Goal: Information Seeking & Learning: Find specific fact

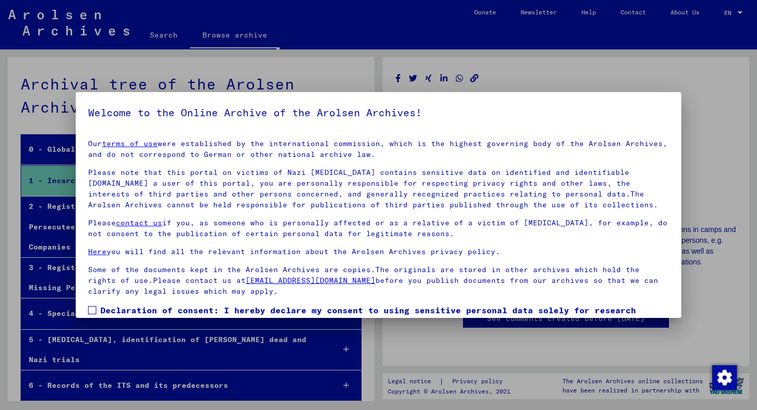
click at [429, 332] on div at bounding box center [378, 205] width 757 height 410
click at [332, 205] on p "Please note that this portal on victims of Nazi [MEDICAL_DATA] contains sensiti…" at bounding box center [378, 188] width 581 height 43
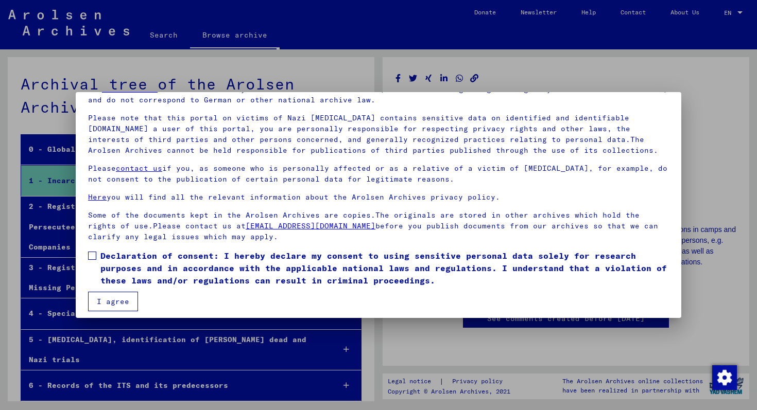
scroll to position [57, 0]
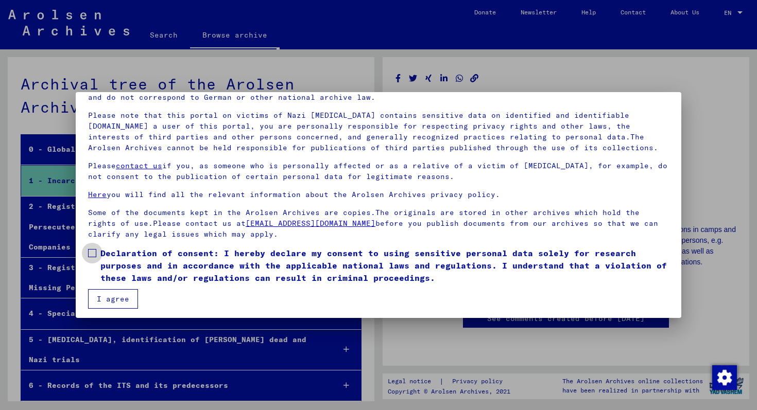
click at [93, 256] on span at bounding box center [92, 253] width 8 height 8
click at [111, 300] on button "I agree" at bounding box center [113, 299] width 50 height 20
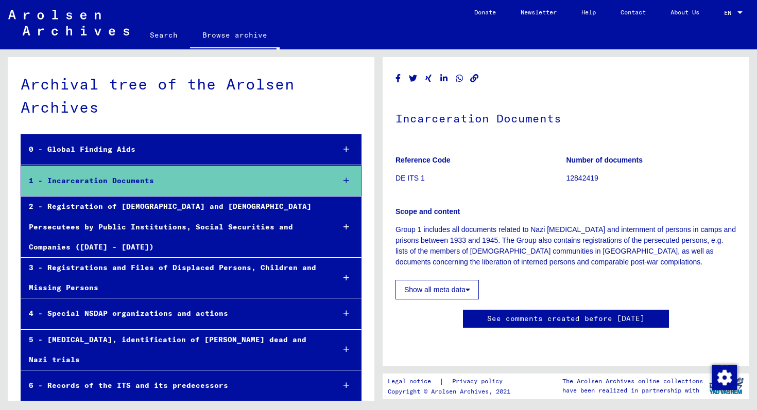
click at [135, 204] on div "2 - Registration of [DEMOGRAPHIC_DATA] and [DEMOGRAPHIC_DATA] Persecutees by Pu…" at bounding box center [173, 227] width 305 height 61
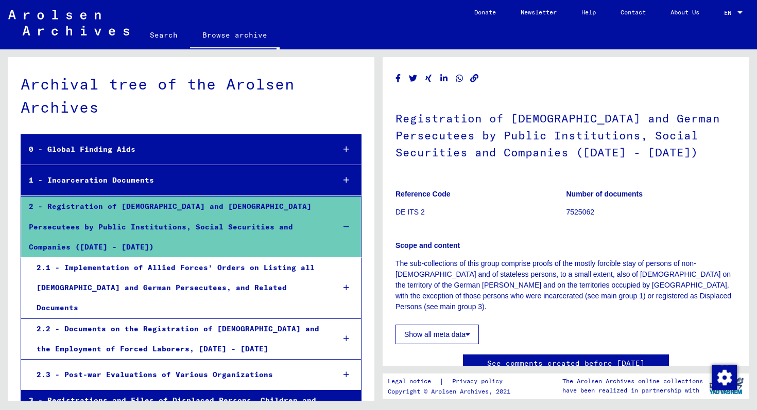
click at [135, 176] on div "1 - Incarceration Documents" at bounding box center [173, 180] width 305 height 20
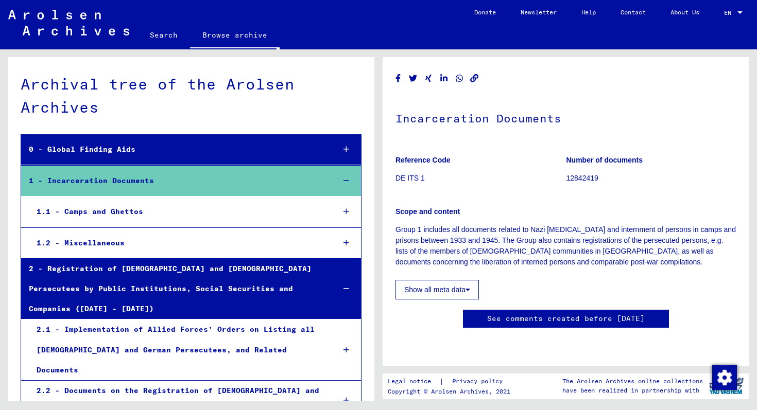
click at [167, 37] on link "Search" at bounding box center [163, 35] width 52 height 25
click at [168, 38] on link "Search" at bounding box center [163, 36] width 52 height 27
click at [165, 39] on link "Search" at bounding box center [163, 36] width 52 height 27
click at [124, 145] on div "0 - Global Finding Aids" at bounding box center [173, 149] width 305 height 20
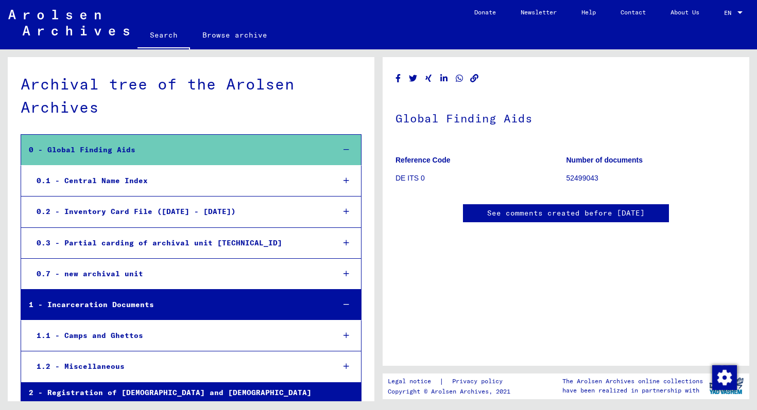
scroll to position [739, 0]
click at [193, 190] on div "0.1 - Central Name Index" at bounding box center [177, 181] width 297 height 20
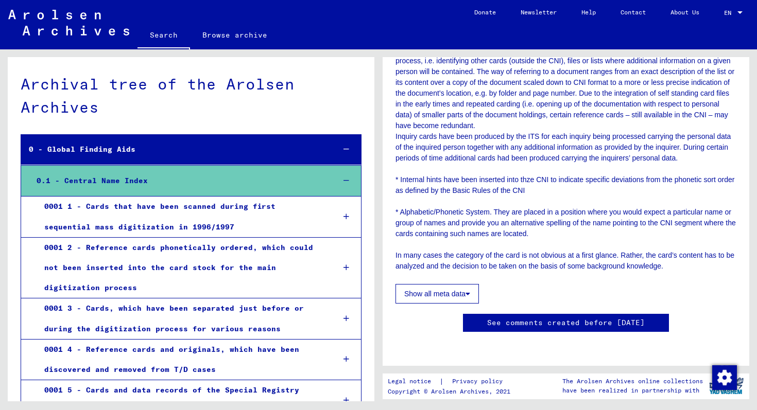
scroll to position [520, 0]
click at [465, 284] on button "Show all meta data" at bounding box center [436, 294] width 83 height 20
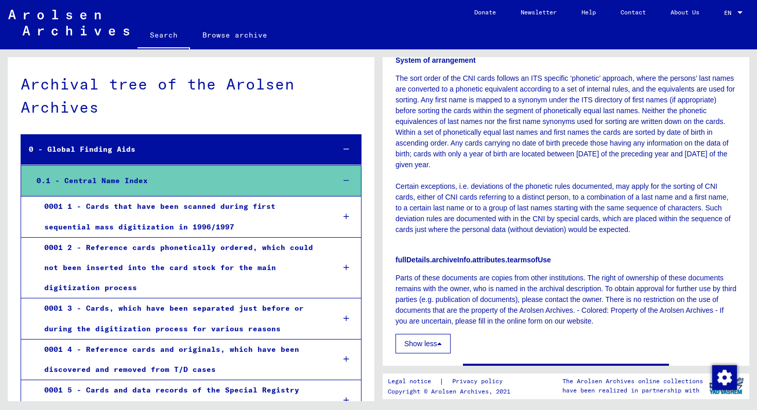
scroll to position [711, 0]
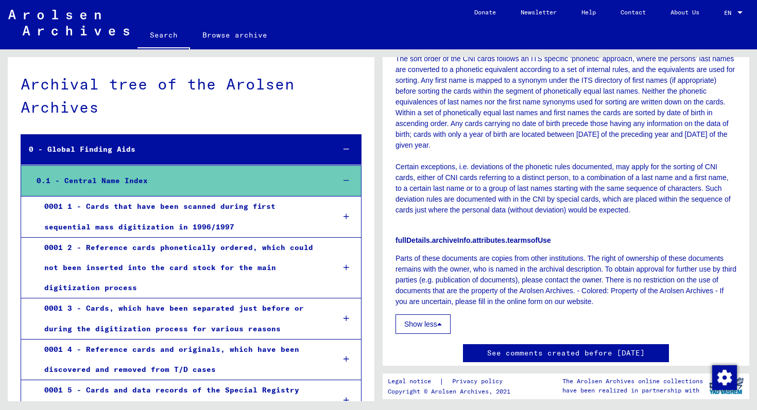
click at [227, 42] on link "Browse archive" at bounding box center [235, 35] width 90 height 25
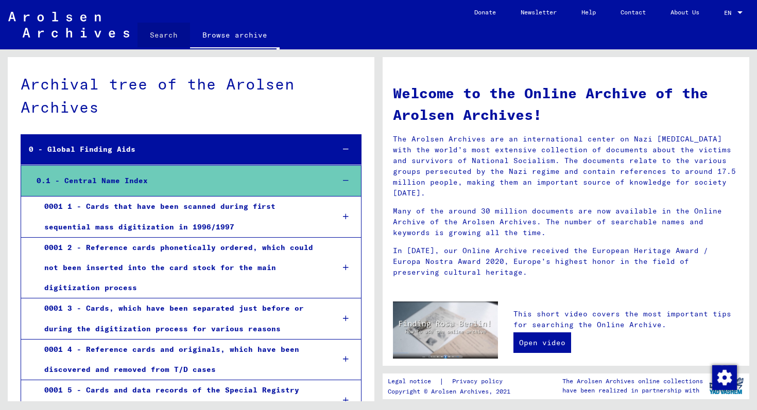
click at [179, 36] on link "Search" at bounding box center [163, 35] width 52 height 25
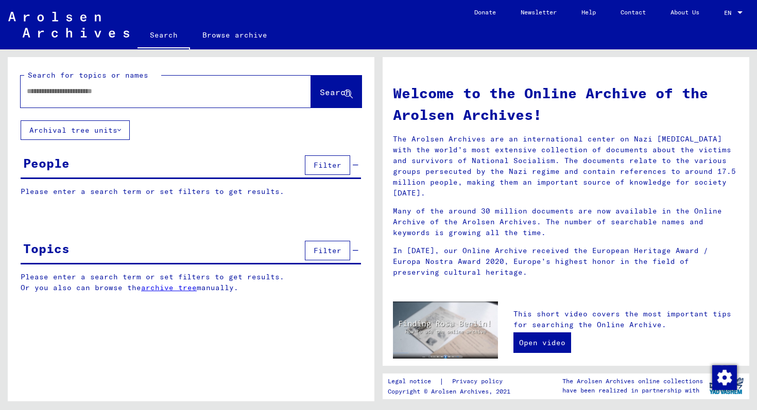
click at [114, 89] on input "text" at bounding box center [153, 91] width 253 height 11
click at [330, 162] on span "Filter" at bounding box center [327, 165] width 28 height 9
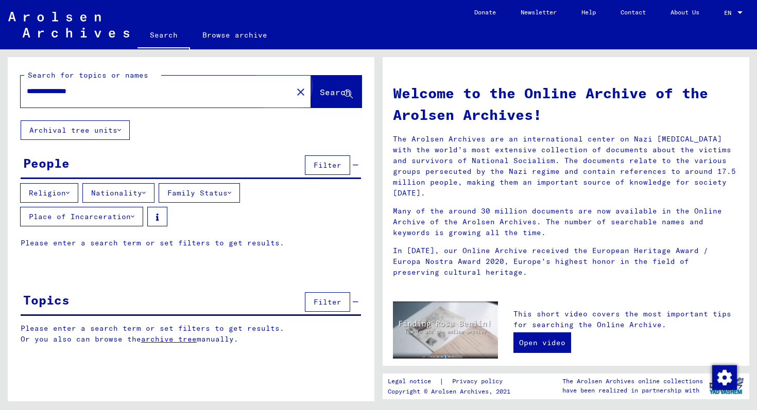
click at [325, 98] on span "Search" at bounding box center [336, 92] width 33 height 11
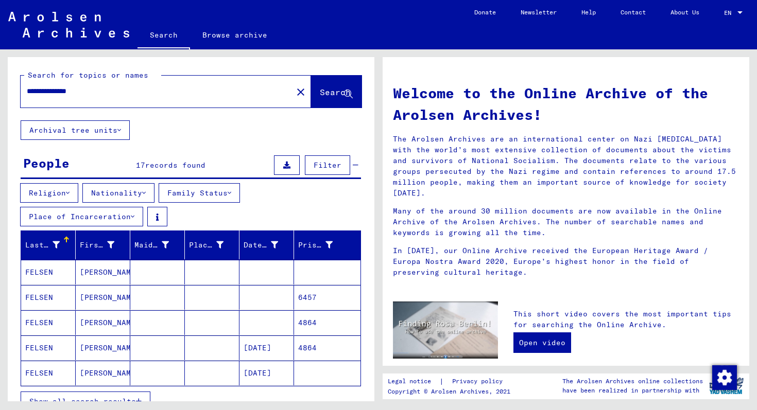
click at [102, 268] on mat-cell "[PERSON_NAME]" at bounding box center [103, 272] width 55 height 25
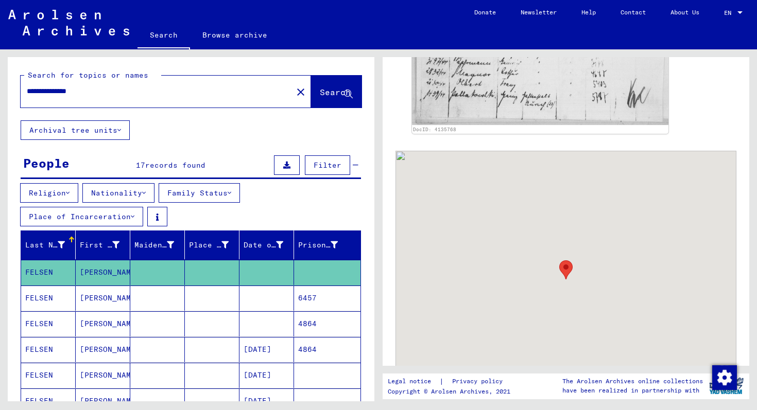
scroll to position [610, 0]
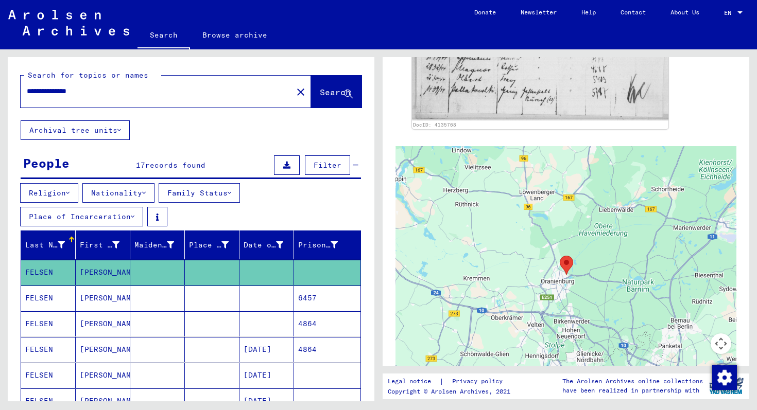
click at [317, 301] on mat-cell "6457" at bounding box center [327, 298] width 66 height 25
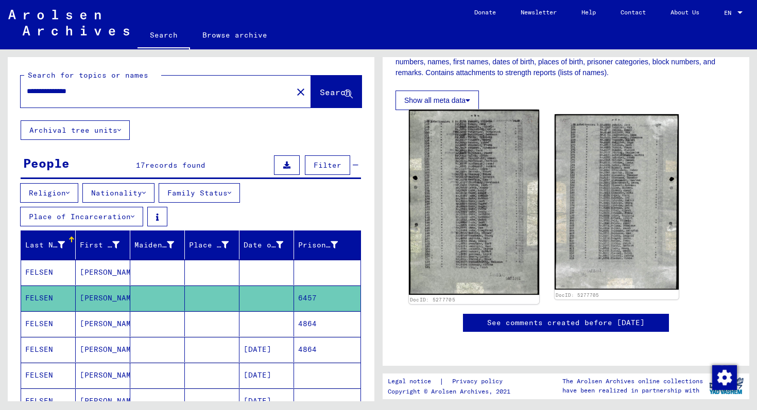
scroll to position [321, 0]
click at [486, 165] on img at bounding box center [474, 203] width 130 height 186
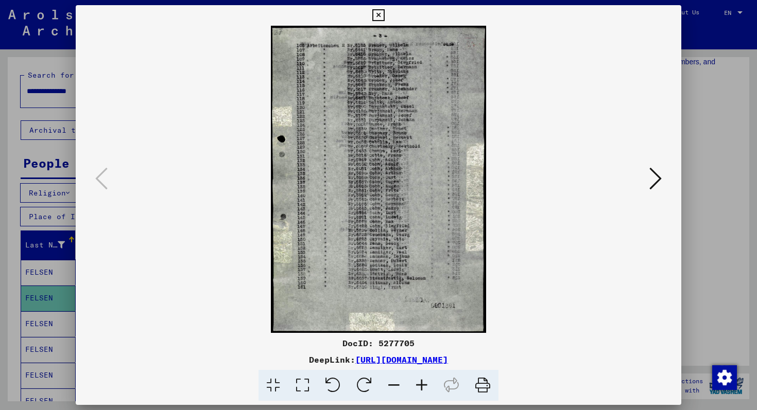
click at [692, 159] on div at bounding box center [378, 205] width 757 height 410
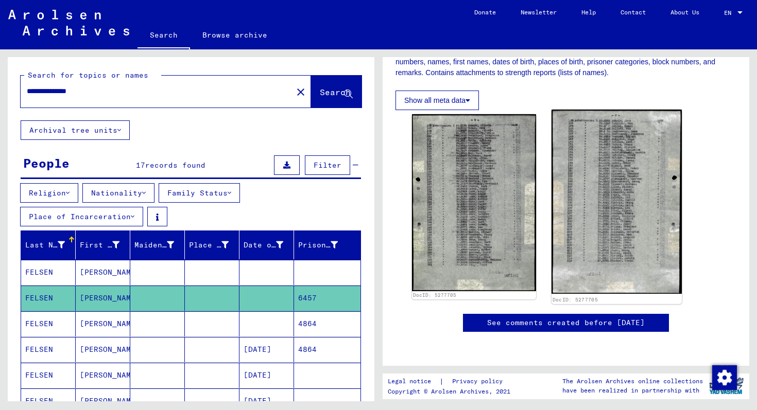
click at [615, 147] on img at bounding box center [616, 202] width 130 height 184
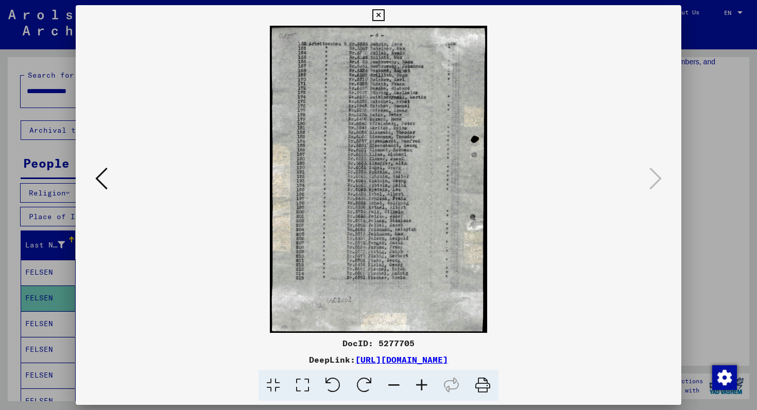
click at [733, 153] on div at bounding box center [378, 205] width 757 height 410
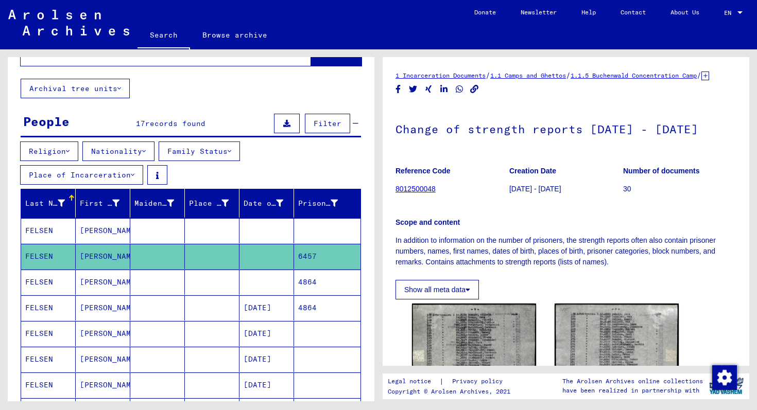
scroll to position [46, 0]
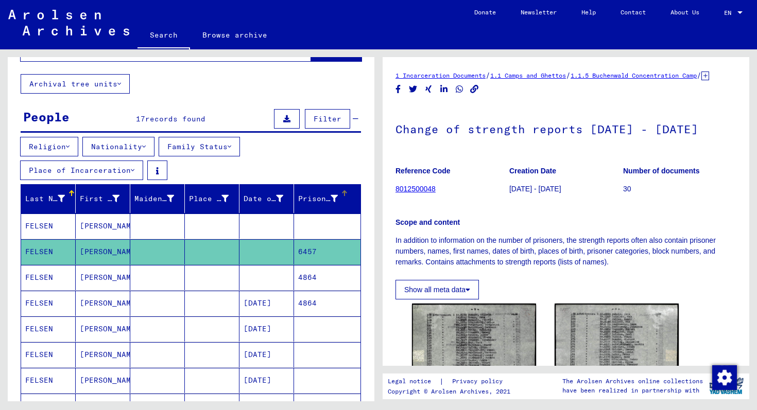
click at [326, 202] on div "Prisoner #" at bounding box center [318, 199] width 40 height 11
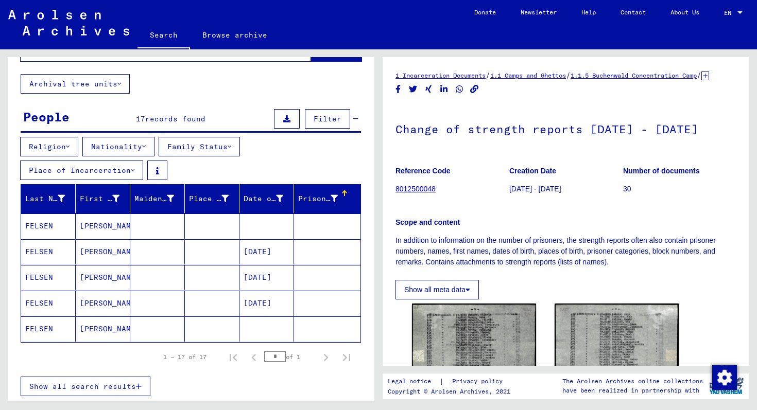
click at [334, 194] on div at bounding box center [333, 199] width 7 height 11
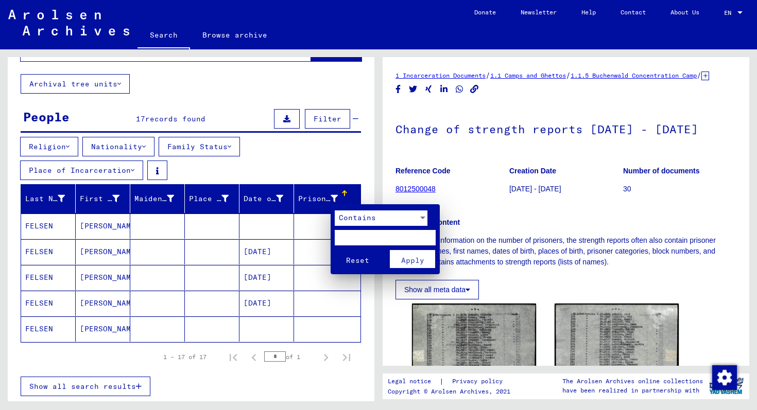
click at [330, 195] on div at bounding box center [378, 205] width 757 height 410
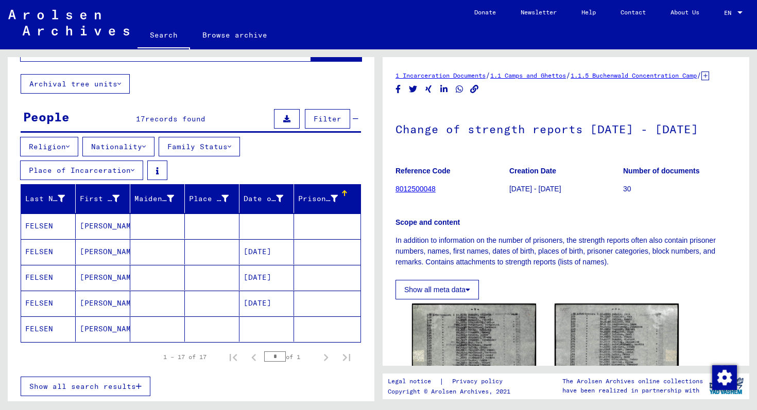
click at [327, 202] on div "Prisoner #" at bounding box center [318, 199] width 40 height 11
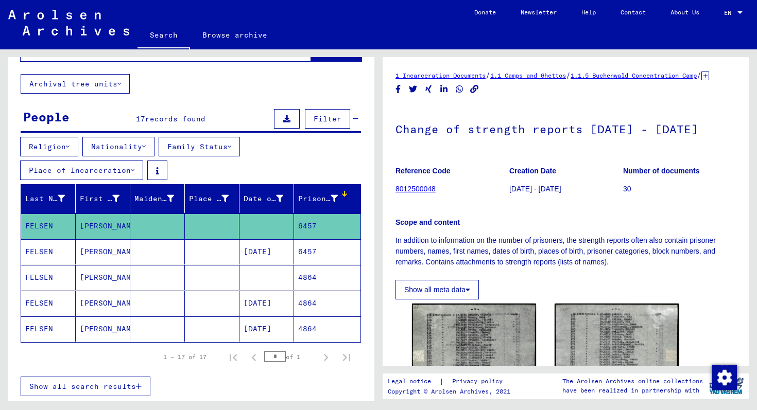
click at [311, 274] on mat-cell "4864" at bounding box center [327, 277] width 66 height 25
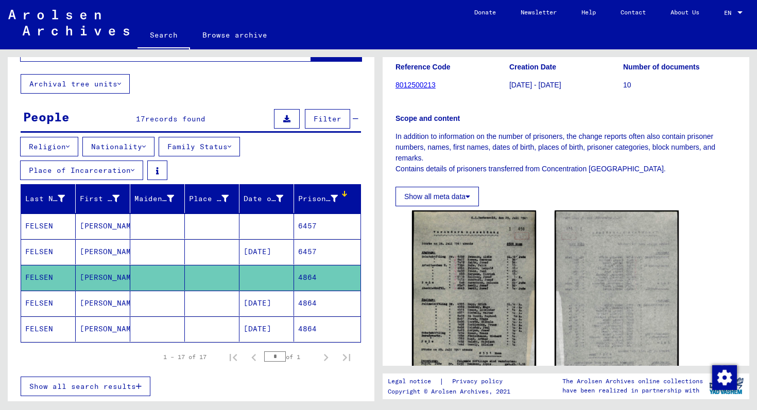
scroll to position [106, 0]
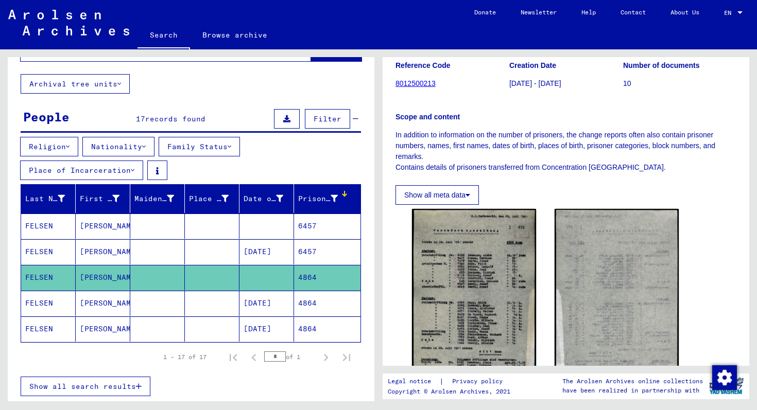
click at [291, 308] on mat-cell "[DATE]" at bounding box center [266, 303] width 55 height 25
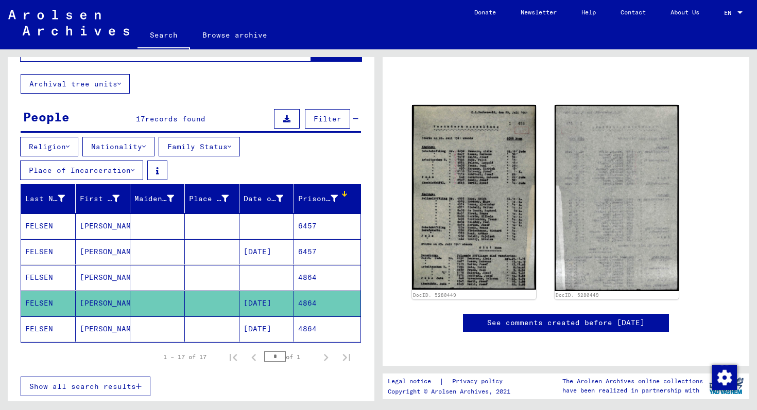
scroll to position [84, 0]
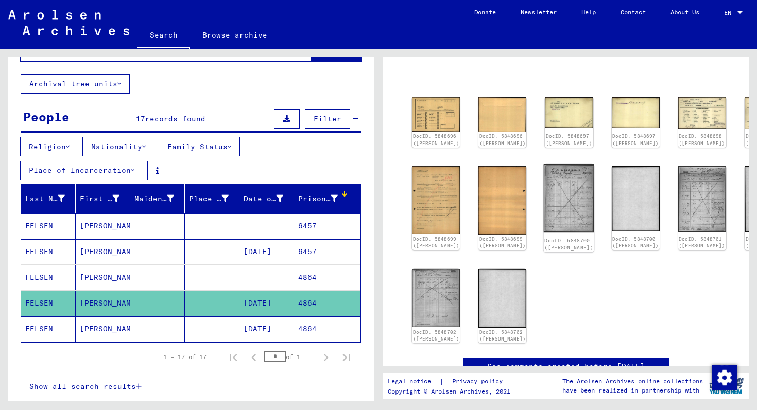
click at [544, 198] on img at bounding box center [569, 198] width 50 height 68
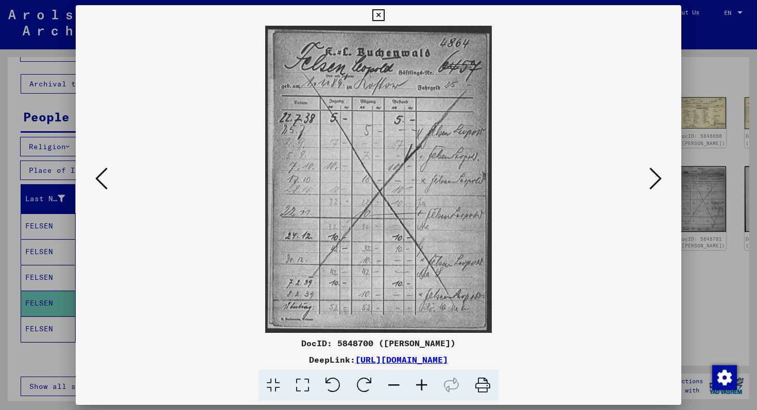
click at [696, 133] on div at bounding box center [378, 205] width 757 height 410
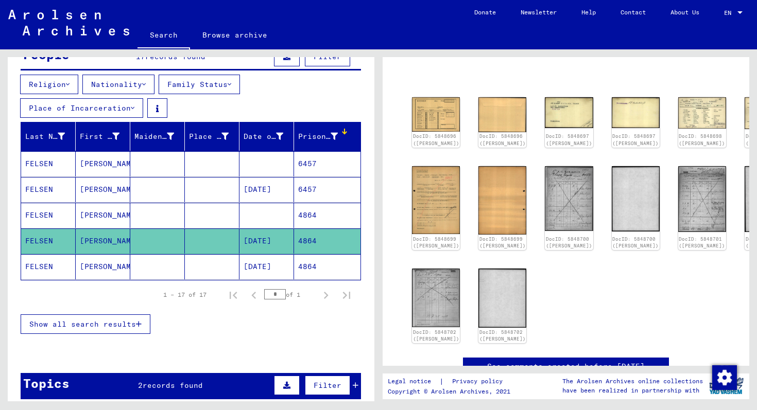
scroll to position [136, 0]
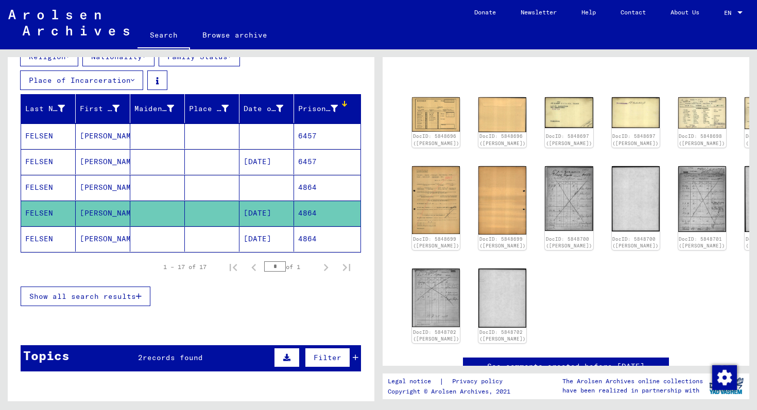
click at [86, 243] on mat-cell "[PERSON_NAME]" at bounding box center [103, 238] width 55 height 25
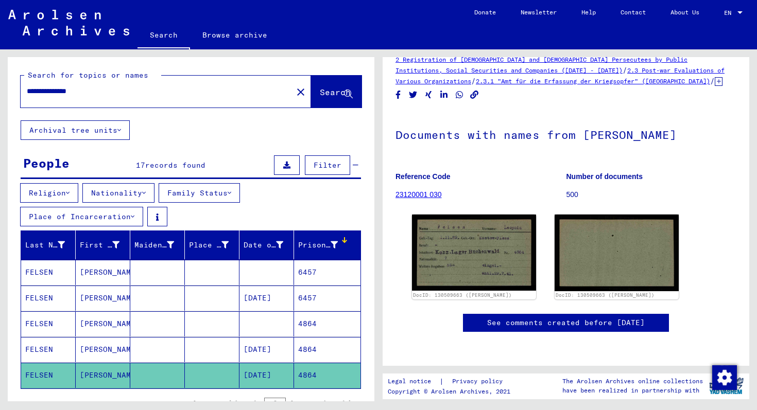
click at [329, 163] on span "Filter" at bounding box center [327, 165] width 28 height 9
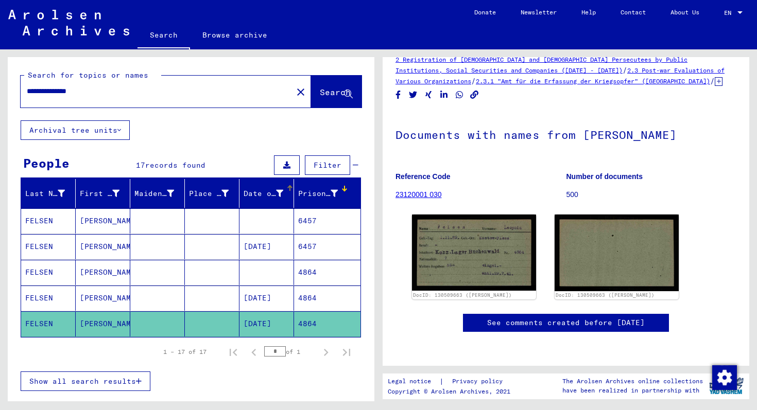
click at [275, 192] on div "Date of Birth" at bounding box center [263, 193] width 40 height 11
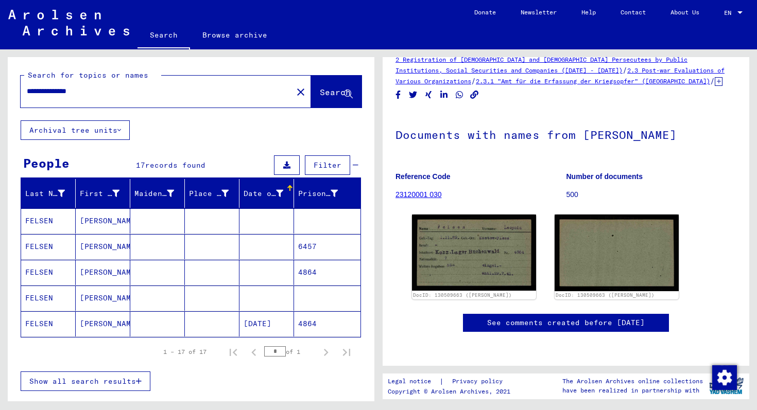
click at [116, 131] on button "Archival tree units" at bounding box center [75, 130] width 109 height 20
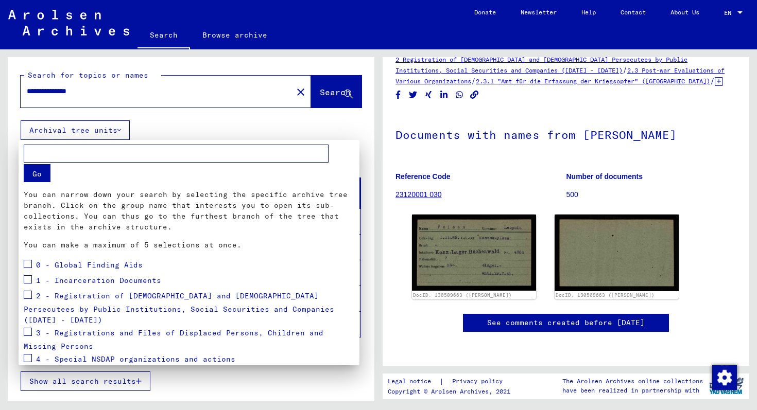
click at [178, 122] on div at bounding box center [378, 205] width 757 height 410
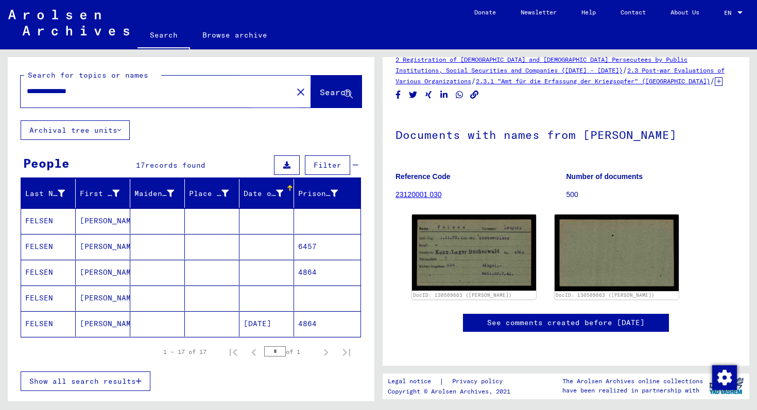
click at [320, 92] on span "Search" at bounding box center [335, 92] width 31 height 10
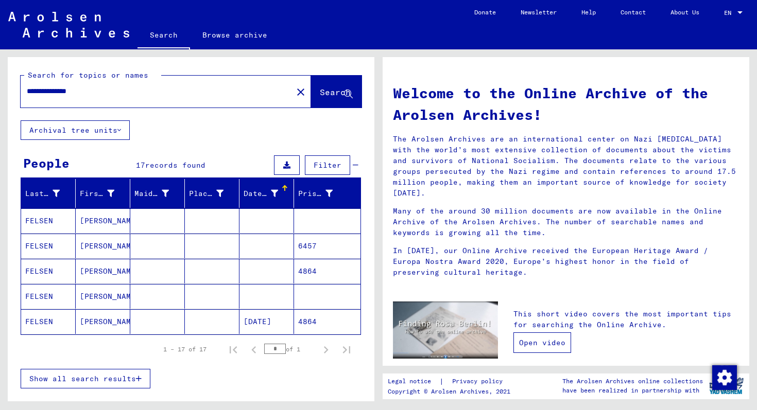
click at [547, 332] on link "Open video" at bounding box center [542, 342] width 58 height 21
click at [71, 94] on input "**********" at bounding box center [153, 91] width 253 height 11
click at [49, 87] on input "**********" at bounding box center [153, 91] width 253 height 11
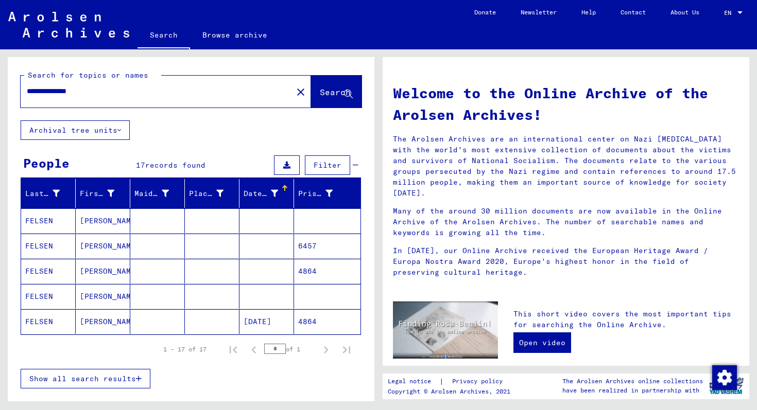
click at [49, 87] on input "**********" at bounding box center [153, 91] width 253 height 11
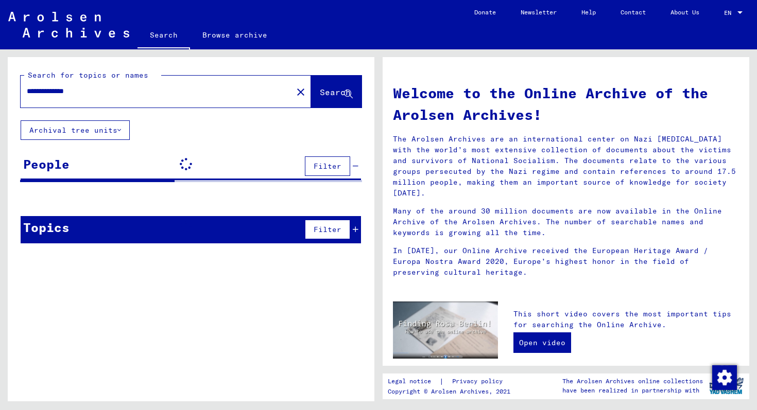
click at [320, 98] on span "Search" at bounding box center [336, 92] width 33 height 11
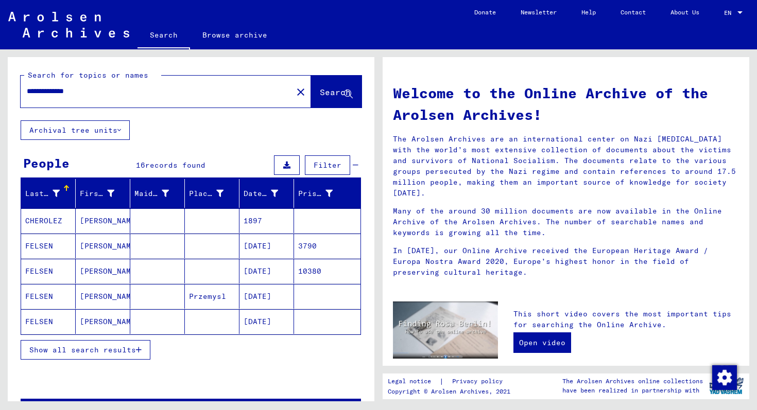
click at [273, 297] on mat-cell "[DATE]" at bounding box center [266, 296] width 55 height 25
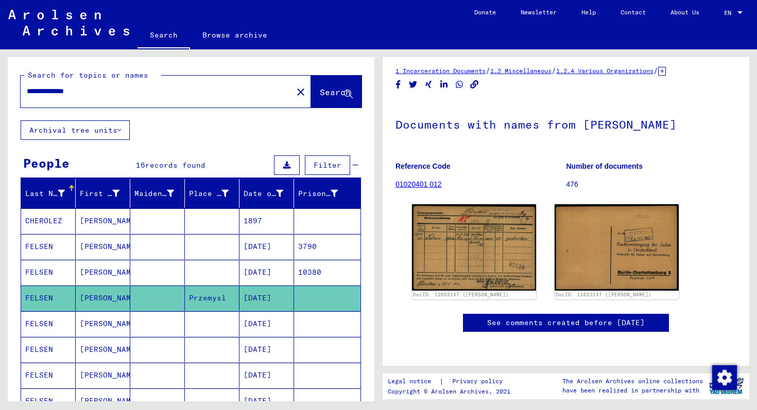
scroll to position [22, 0]
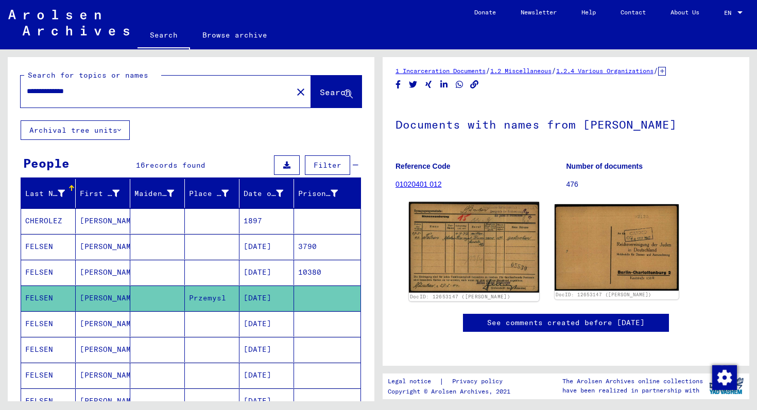
click at [493, 220] on img at bounding box center [474, 247] width 130 height 91
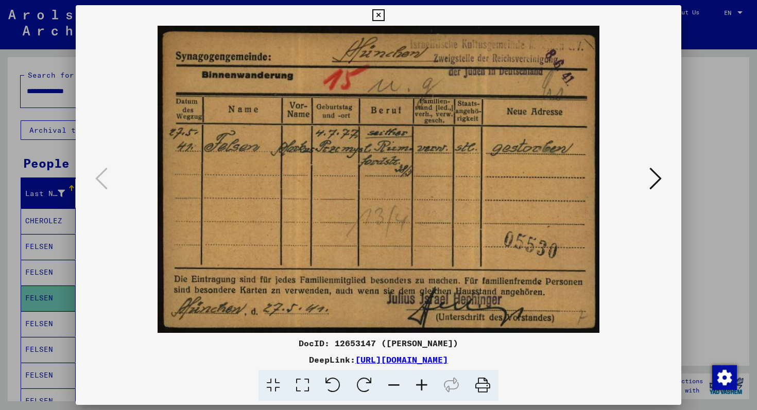
click at [651, 174] on icon at bounding box center [655, 178] width 12 height 25
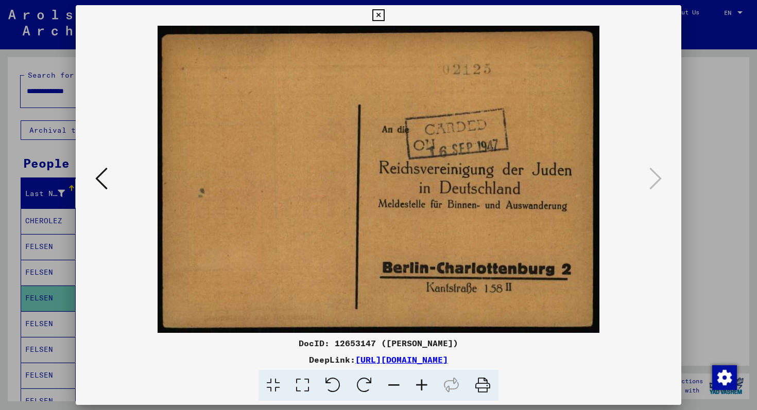
click at [101, 186] on icon at bounding box center [101, 178] width 12 height 25
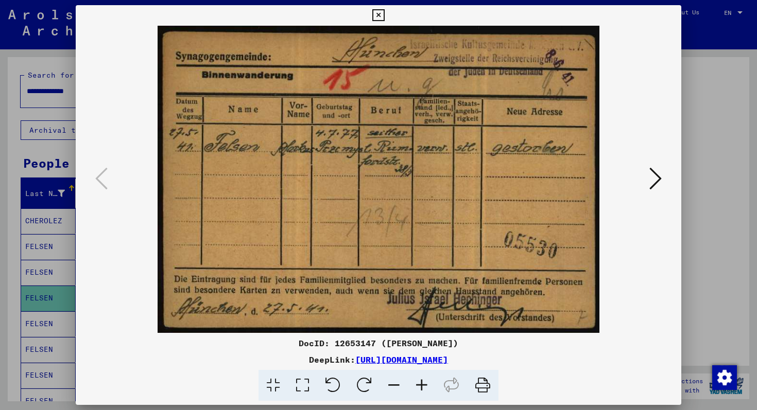
drag, startPoint x: 12, startPoint y: 171, endPoint x: 61, endPoint y: 171, distance: 48.4
click at [59, 170] on div at bounding box center [378, 205] width 757 height 410
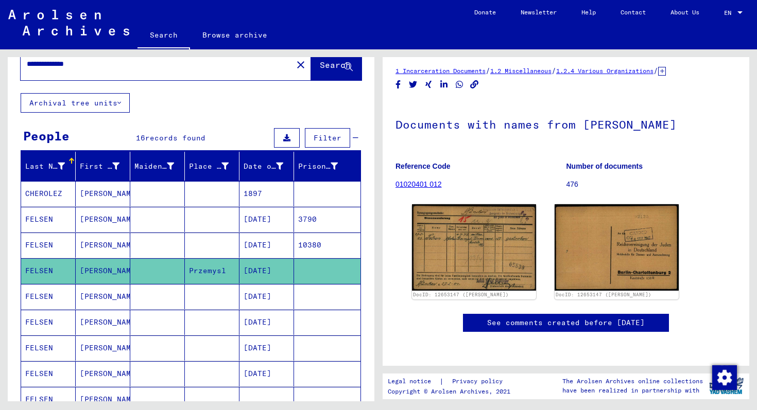
scroll to position [26, 0]
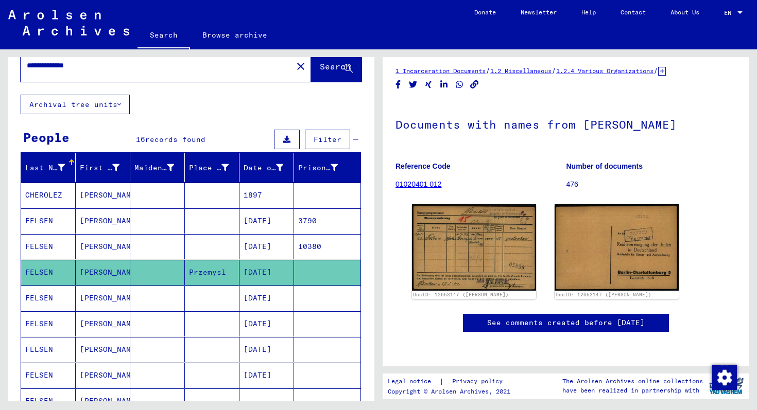
click at [256, 295] on mat-cell "[DATE]" at bounding box center [266, 298] width 55 height 25
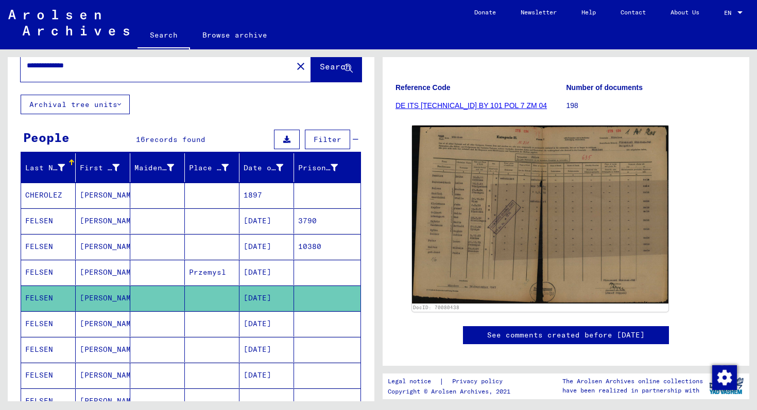
scroll to position [131, 0]
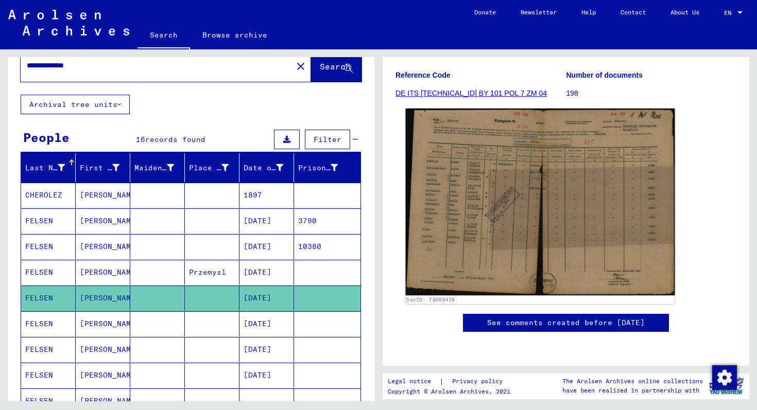
click at [471, 186] on img at bounding box center [540, 202] width 269 height 187
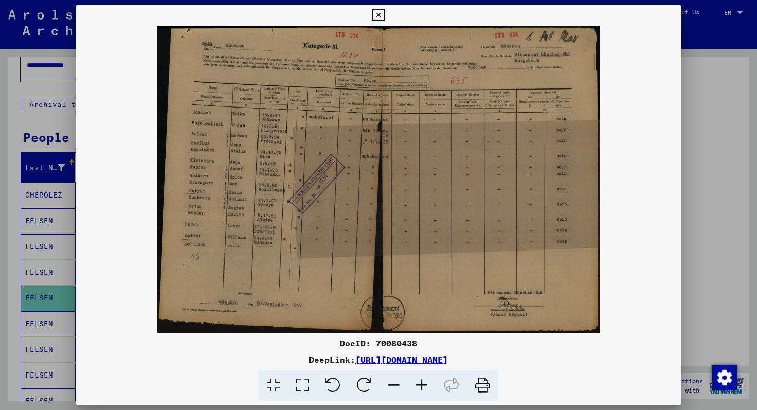
drag, startPoint x: 391, startPoint y: 211, endPoint x: 586, endPoint y: 107, distance: 221.0
click at [586, 107] on img at bounding box center [378, 179] width 605 height 307
drag, startPoint x: 502, startPoint y: 184, endPoint x: 583, endPoint y: 230, distance: 93.1
click at [583, 230] on img at bounding box center [378, 179] width 605 height 307
click at [10, 338] on div at bounding box center [378, 205] width 757 height 410
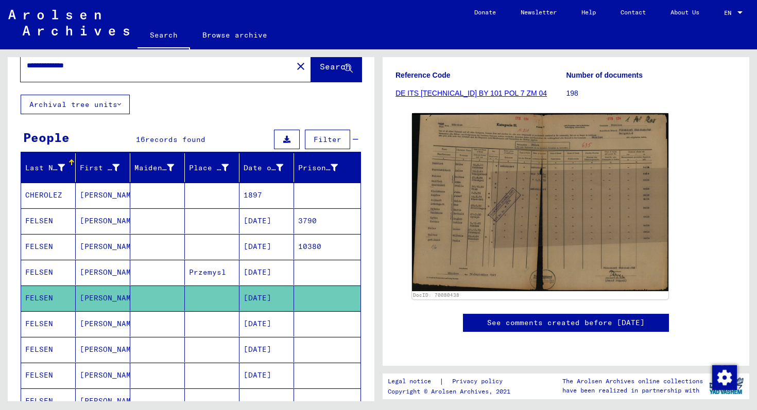
click at [48, 325] on mat-cell "FELSEN" at bounding box center [48, 323] width 55 height 25
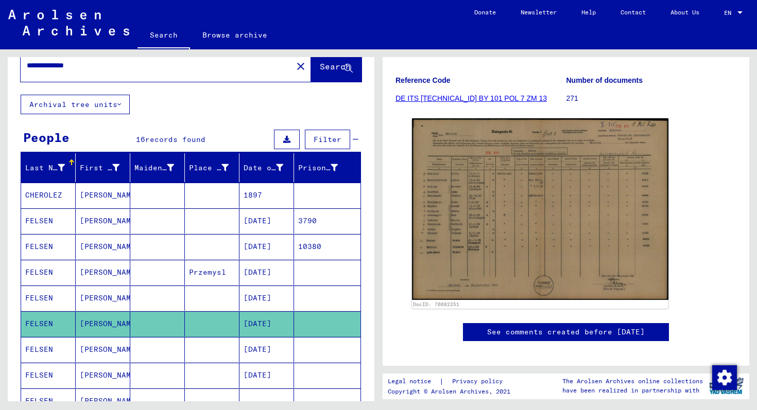
scroll to position [124, 0]
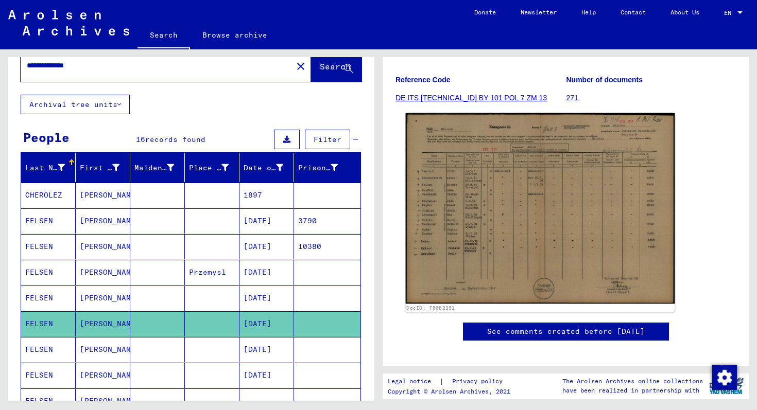
click at [521, 244] on img at bounding box center [540, 208] width 269 height 190
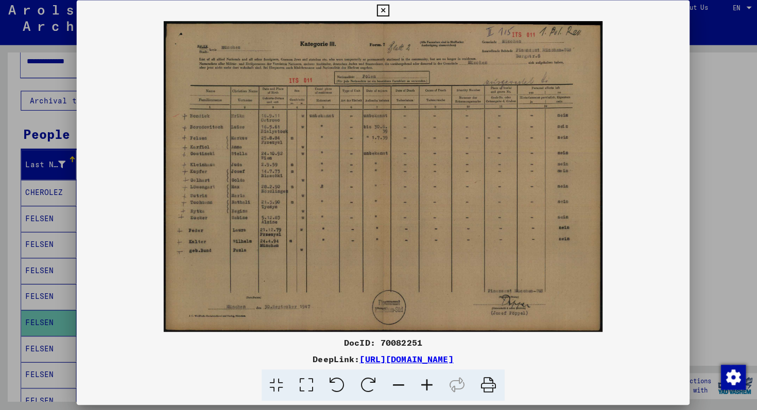
scroll to position [0, 0]
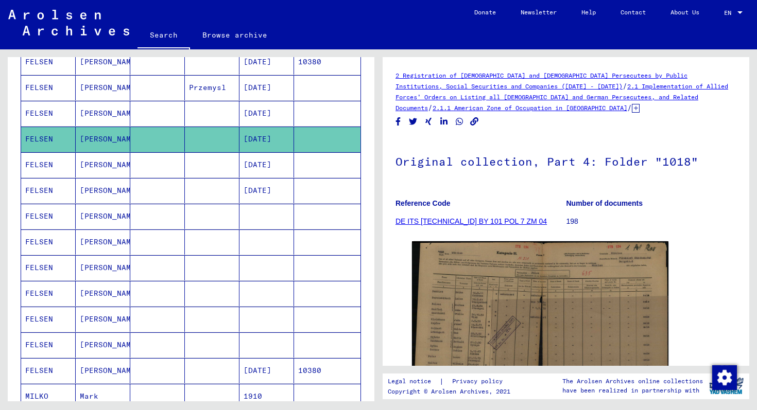
scroll to position [205, 0]
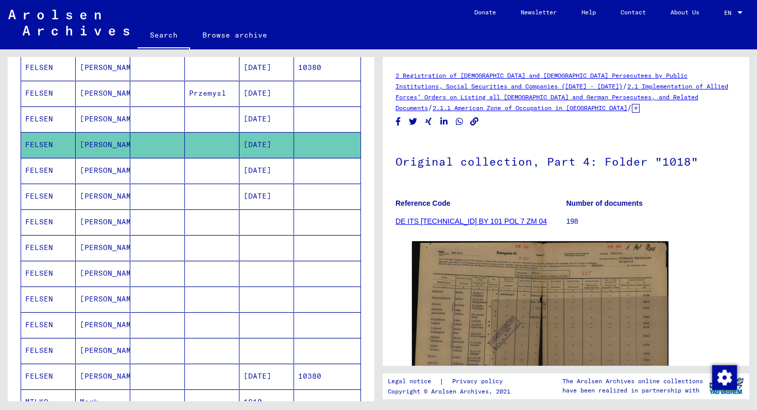
click at [261, 172] on mat-cell "[DATE]" at bounding box center [266, 170] width 55 height 25
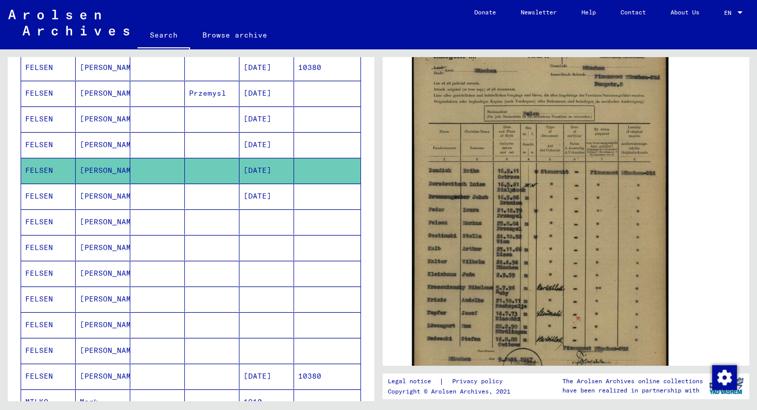
scroll to position [220, 0]
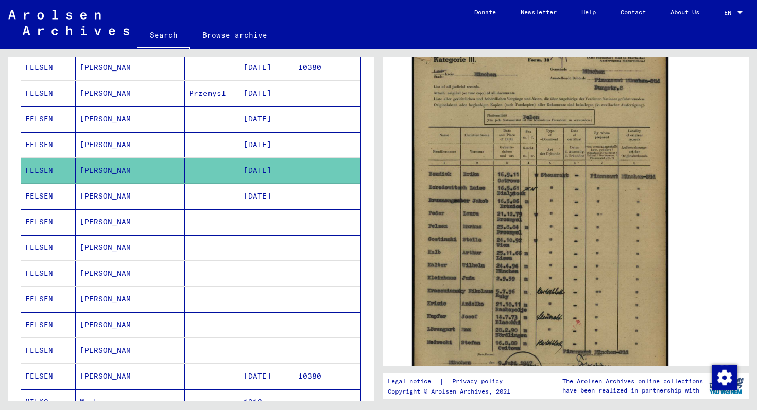
click at [271, 198] on mat-cell "[DATE]" at bounding box center [266, 196] width 55 height 25
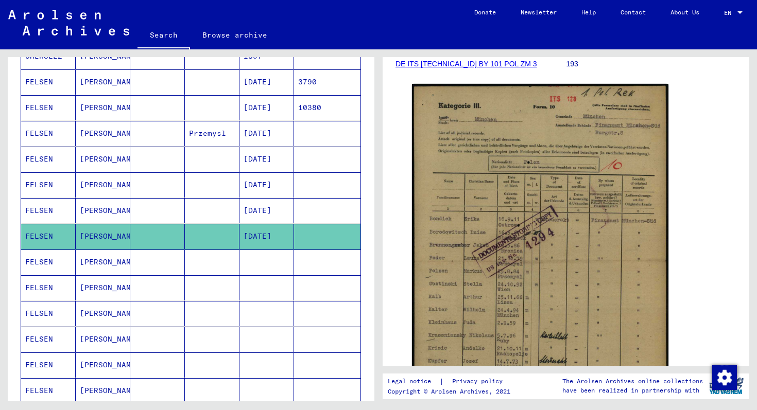
scroll to position [171, 0]
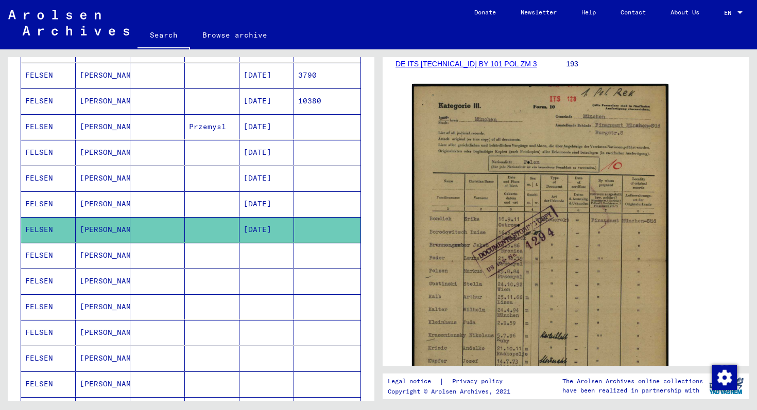
click at [103, 328] on mat-cell "[PERSON_NAME]" at bounding box center [103, 332] width 55 height 25
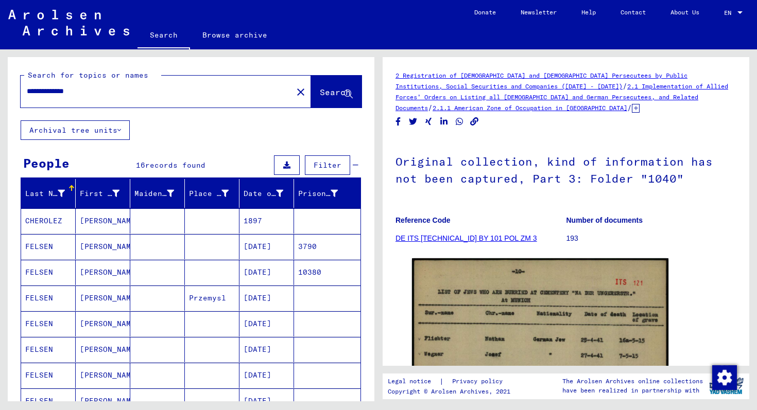
click at [44, 97] on div "**********" at bounding box center [154, 91] width 266 height 23
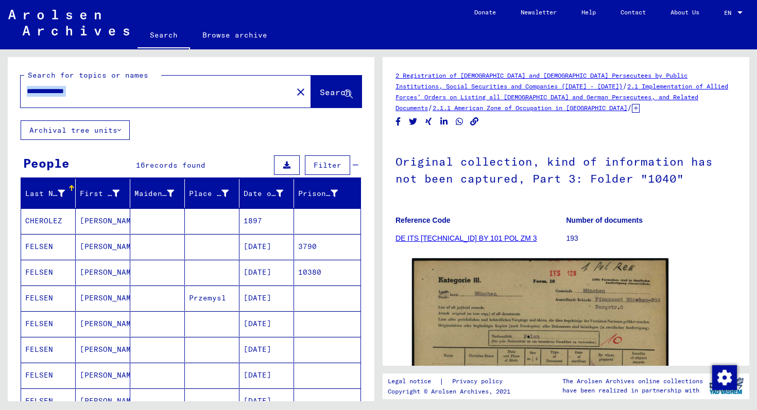
click at [44, 97] on div "**********" at bounding box center [154, 91] width 266 height 23
click at [37, 96] on input "**********" at bounding box center [156, 91] width 259 height 11
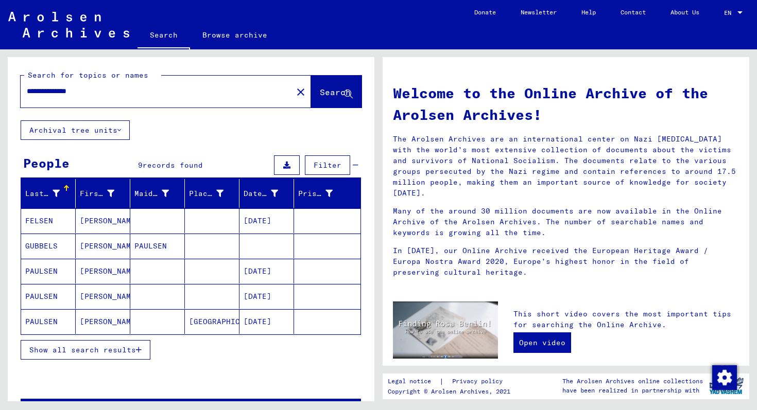
click at [107, 224] on mat-cell "[PERSON_NAME]" at bounding box center [103, 220] width 55 height 25
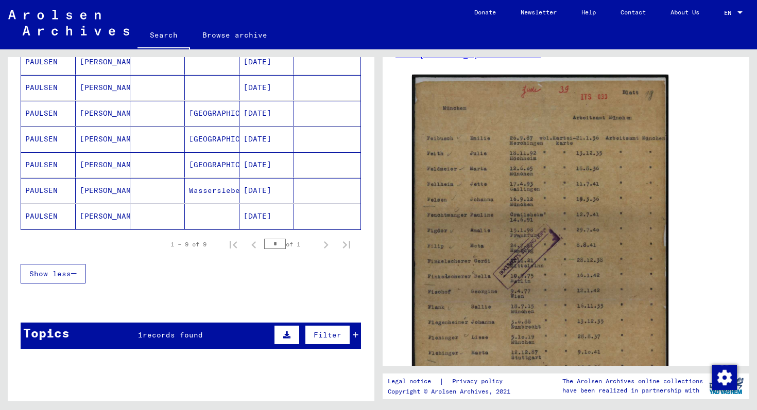
scroll to position [246, 0]
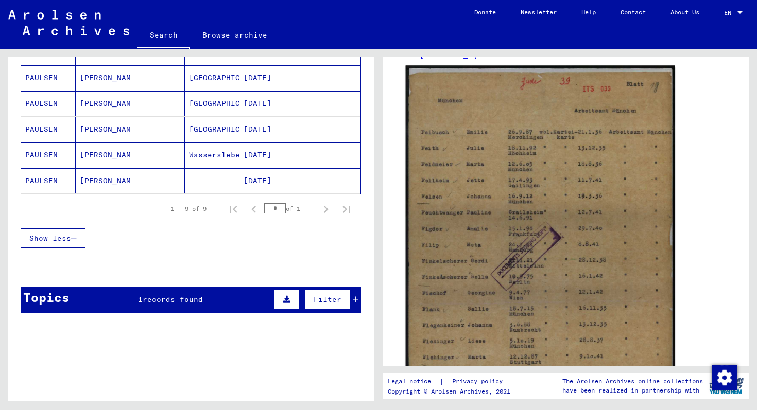
click at [504, 243] on img at bounding box center [540, 252] width 269 height 375
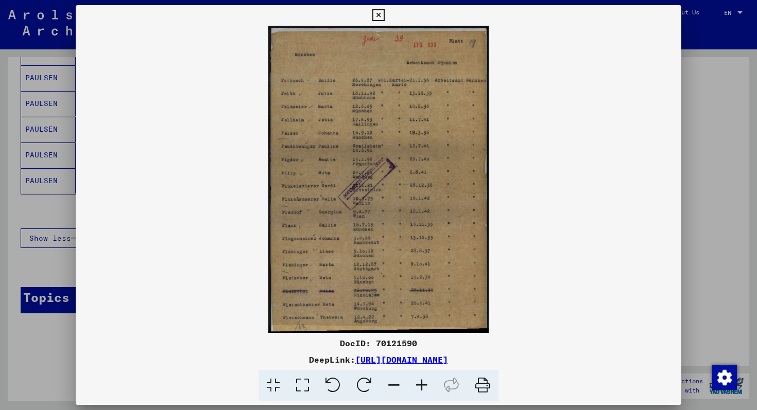
click at [368, 207] on img at bounding box center [378, 179] width 605 height 307
click at [355, 364] on link "[URL][DOMAIN_NAME]" at bounding box center [401, 360] width 93 height 10
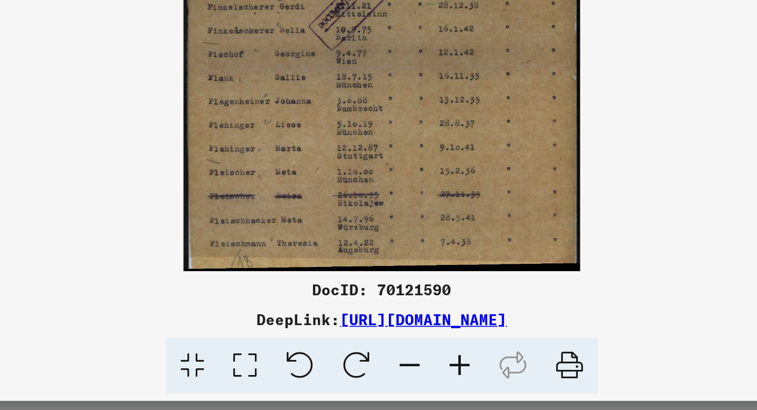
scroll to position [0, 0]
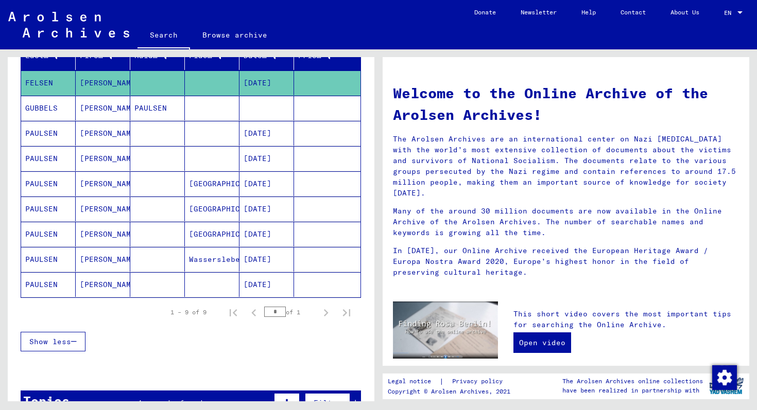
scroll to position [37, 0]
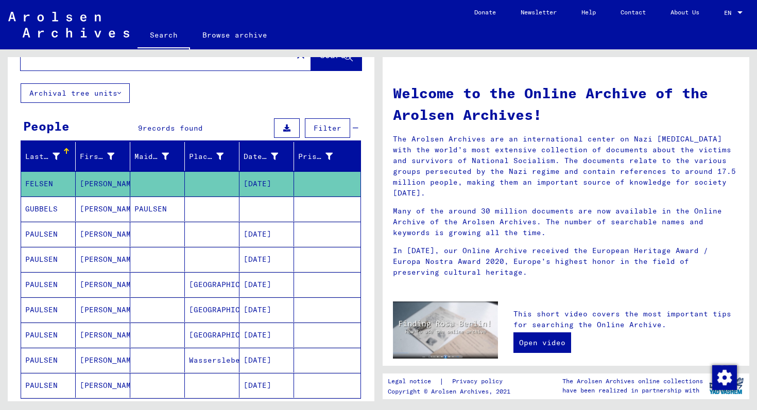
click at [98, 185] on mat-cell "[PERSON_NAME]" at bounding box center [103, 183] width 55 height 25
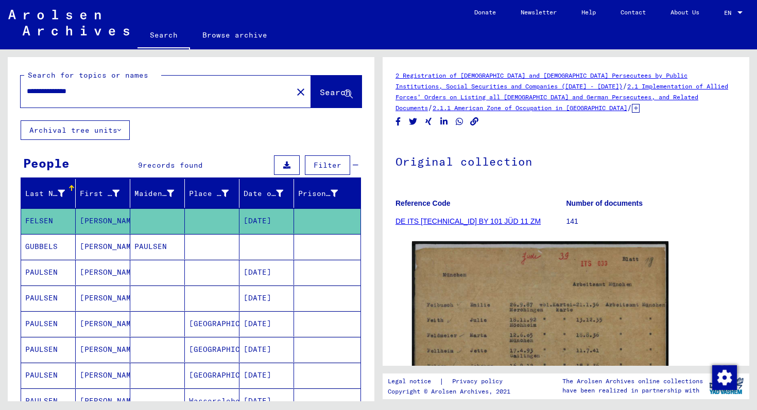
click at [42, 95] on input "**********" at bounding box center [156, 91] width 259 height 11
click at [40, 95] on input "**********" at bounding box center [156, 91] width 259 height 11
click at [37, 96] on input "**********" at bounding box center [156, 91] width 259 height 11
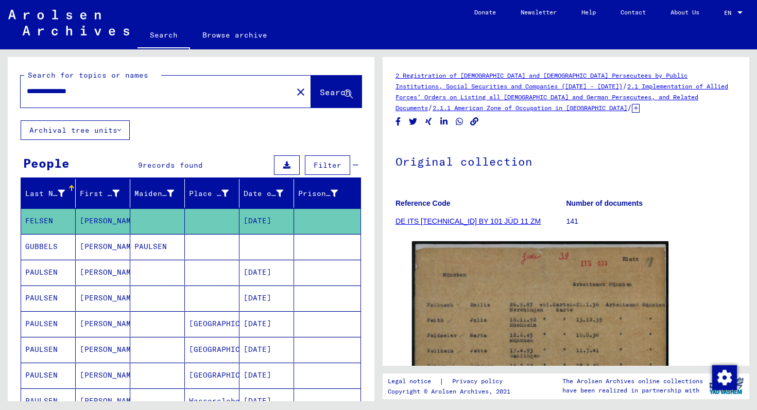
click at [37, 96] on input "**********" at bounding box center [156, 91] width 259 height 11
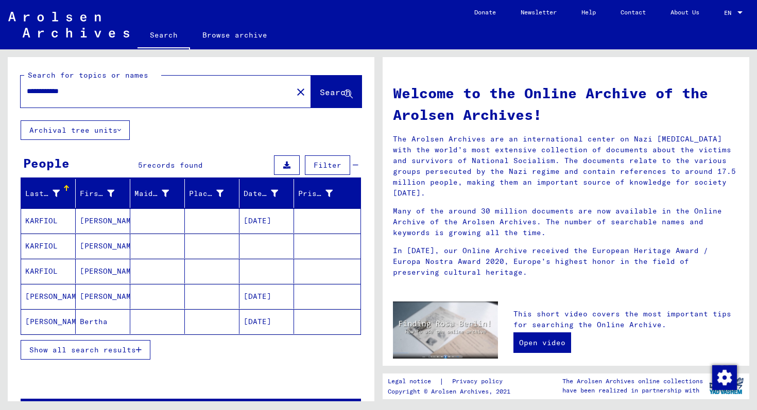
click at [91, 249] on mat-cell "[PERSON_NAME]" at bounding box center [103, 246] width 55 height 25
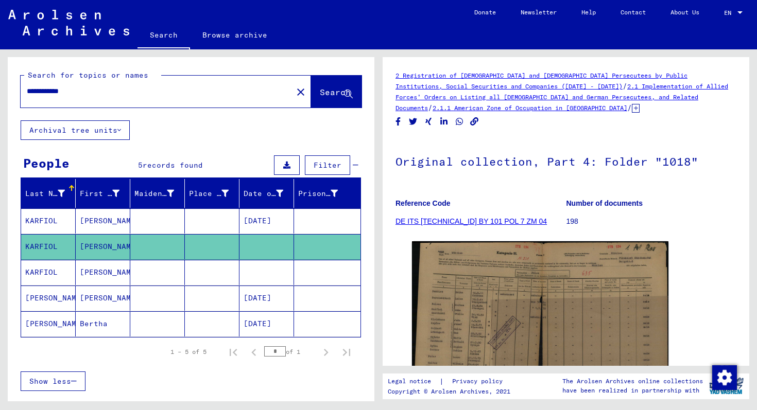
click at [89, 270] on mat-cell "[PERSON_NAME]" at bounding box center [103, 272] width 55 height 25
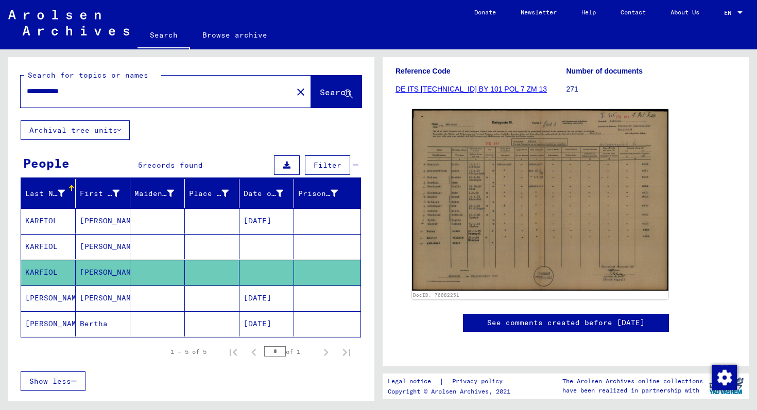
click at [38, 92] on input "**********" at bounding box center [156, 91] width 259 height 11
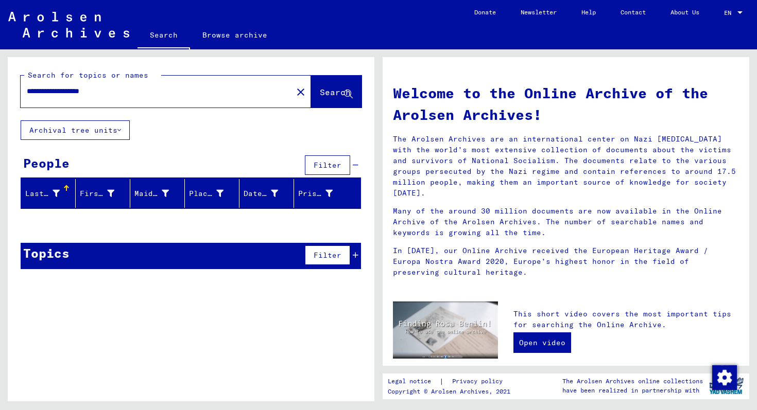
click at [76, 88] on input "**********" at bounding box center [153, 91] width 253 height 11
click at [76, 89] on input "**********" at bounding box center [153, 91] width 253 height 11
type input "**********"
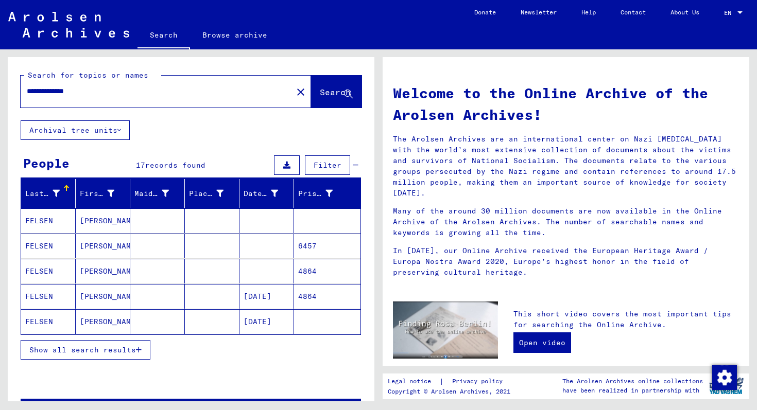
click at [104, 218] on mat-cell "[PERSON_NAME]" at bounding box center [103, 220] width 55 height 25
